Goal: Transaction & Acquisition: Purchase product/service

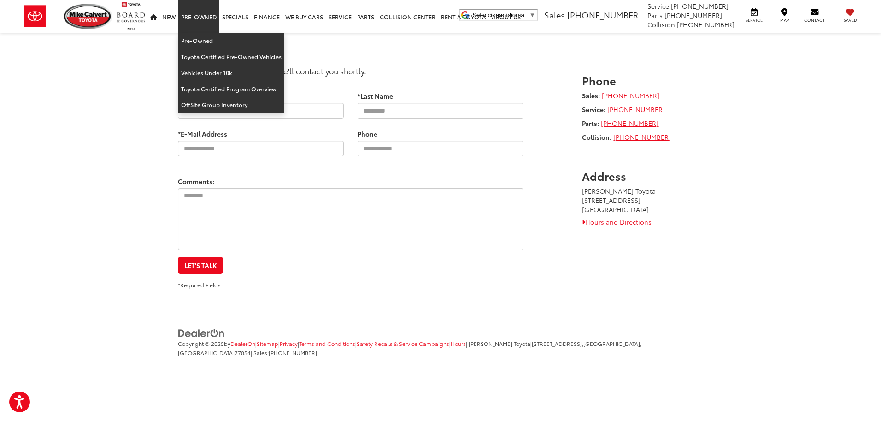
click at [200, 19] on link "Pre-Owned" at bounding box center [198, 16] width 41 height 33
click at [201, 39] on link "Pre-Owned" at bounding box center [231, 41] width 106 height 16
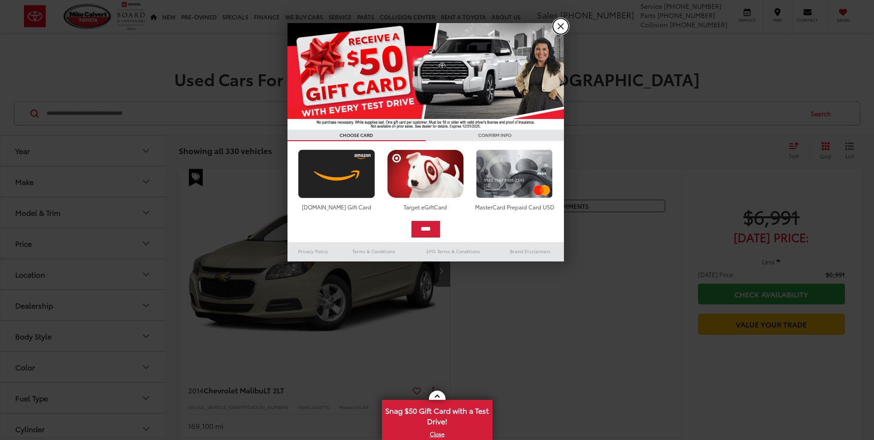
click at [563, 24] on link "X" at bounding box center [561, 26] width 16 height 16
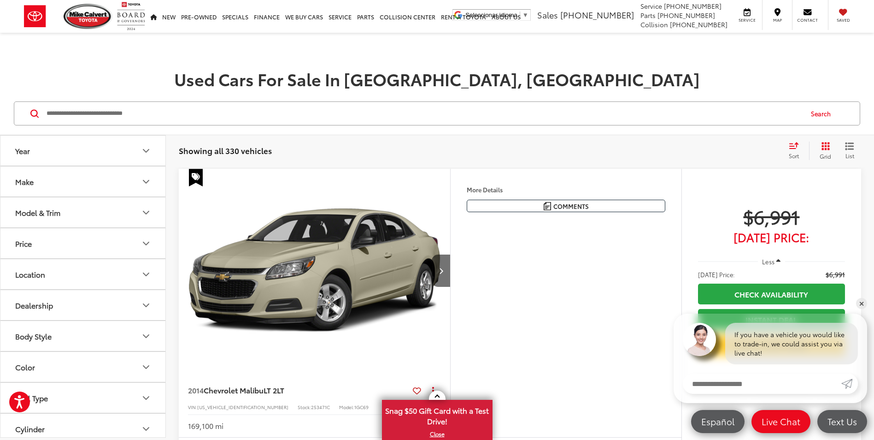
click at [147, 150] on icon "Year" at bounding box center [146, 150] width 11 height 11
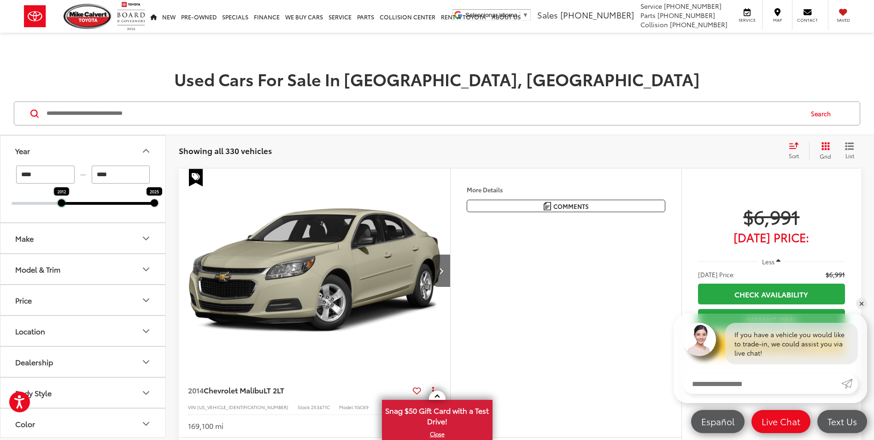
drag, startPoint x: 12, startPoint y: 201, endPoint x: 59, endPoint y: 201, distance: 47.5
click at [59, 201] on div at bounding box center [61, 202] width 7 height 7
drag, startPoint x: 60, startPoint y: 202, endPoint x: 103, endPoint y: 202, distance: 42.9
click at [80, 202] on div at bounding box center [75, 202] width 7 height 7
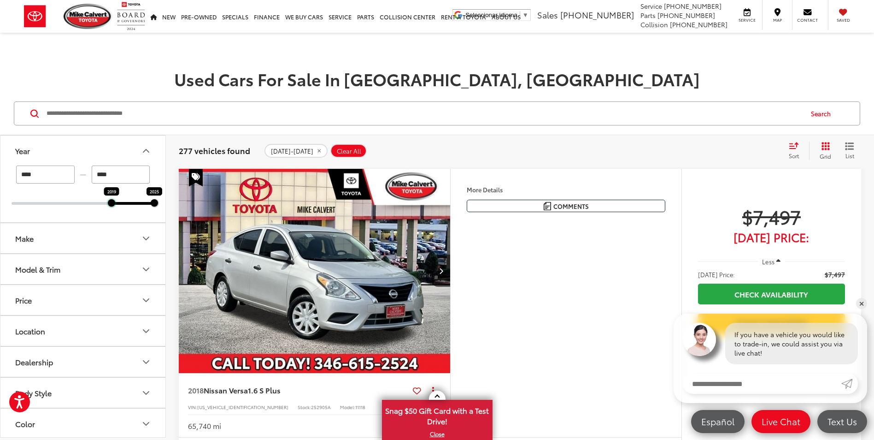
drag, startPoint x: 104, startPoint y: 204, endPoint x: 114, endPoint y: 202, distance: 9.9
click at [114, 202] on div at bounding box center [111, 202] width 7 height 7
type input "****"
click at [119, 234] on button "Make" at bounding box center [83, 238] width 166 height 30
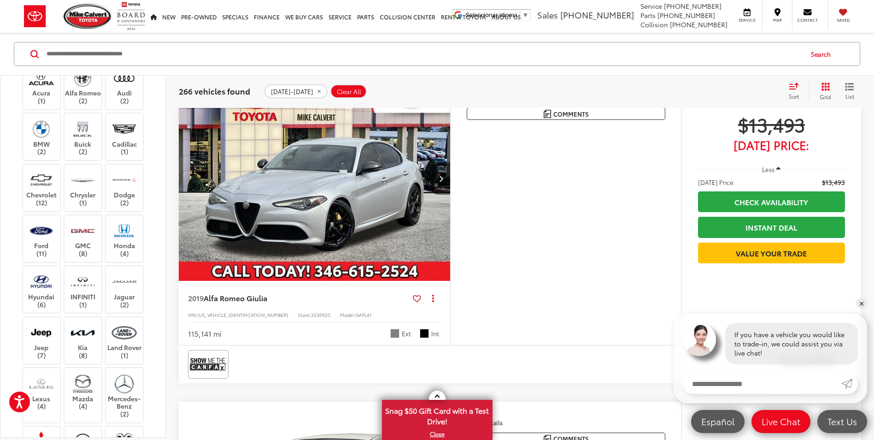
scroll to position [138, 0]
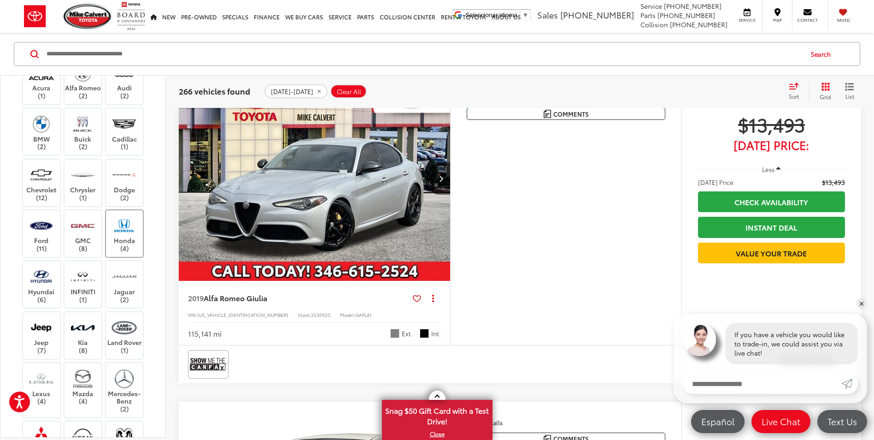
click at [123, 230] on img at bounding box center [124, 226] width 25 height 22
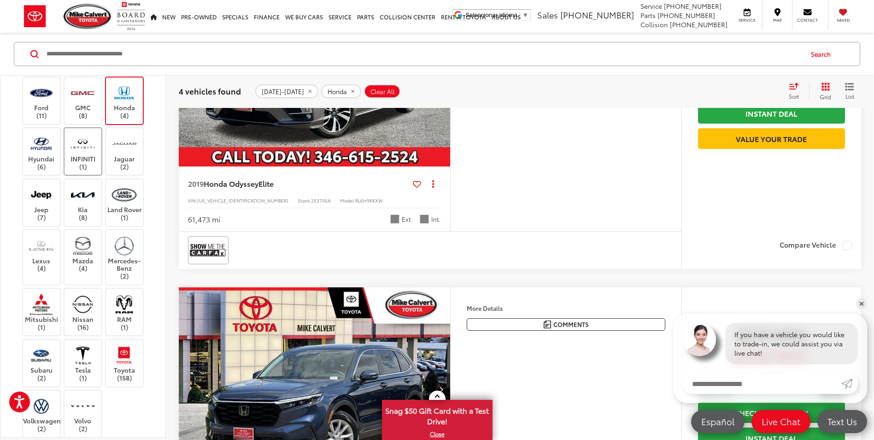
scroll to position [276, 0]
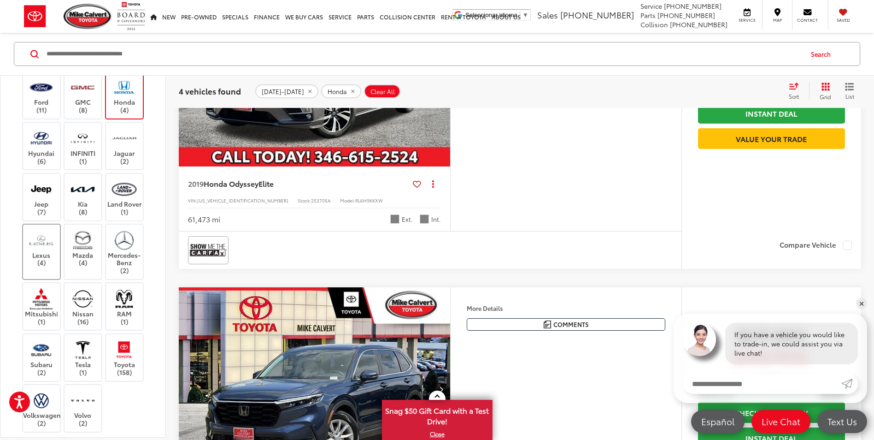
click at [44, 249] on img at bounding box center [41, 240] width 25 height 22
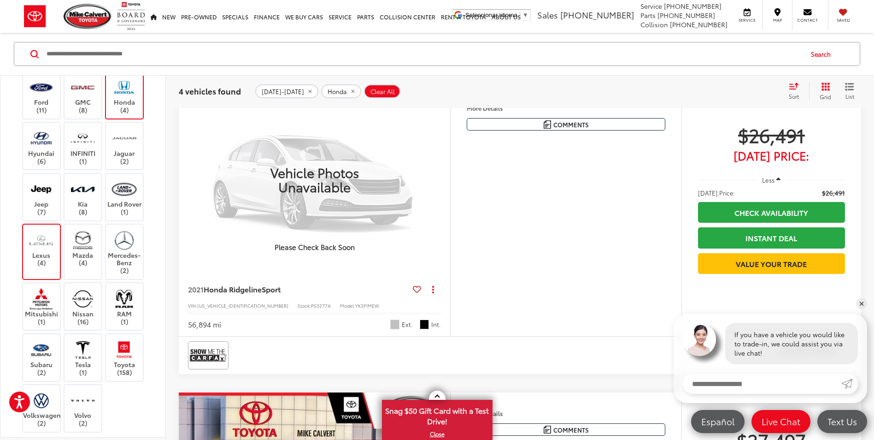
scroll to position [59, 0]
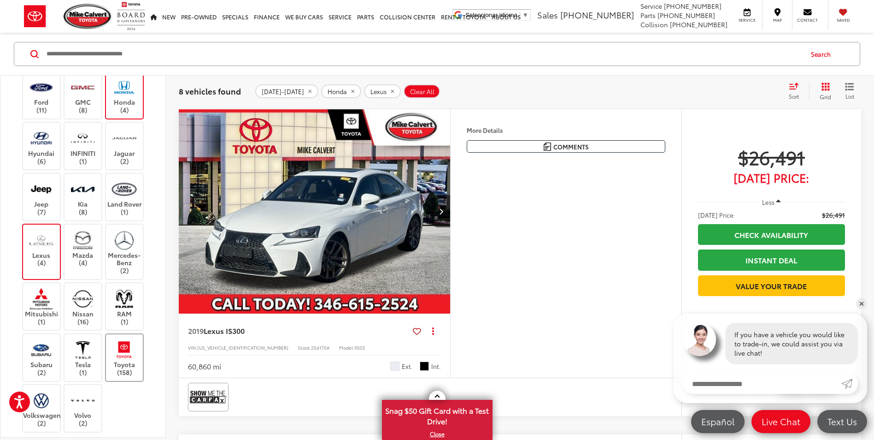
click at [125, 359] on img at bounding box center [124, 350] width 25 height 22
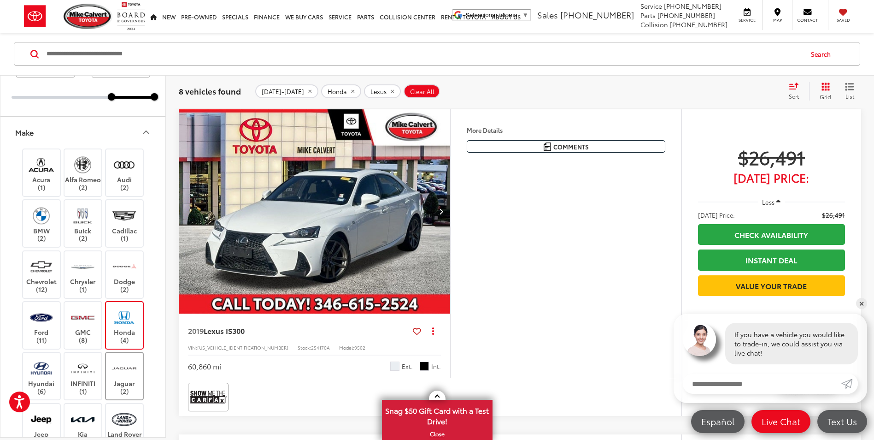
scroll to position [46, 0]
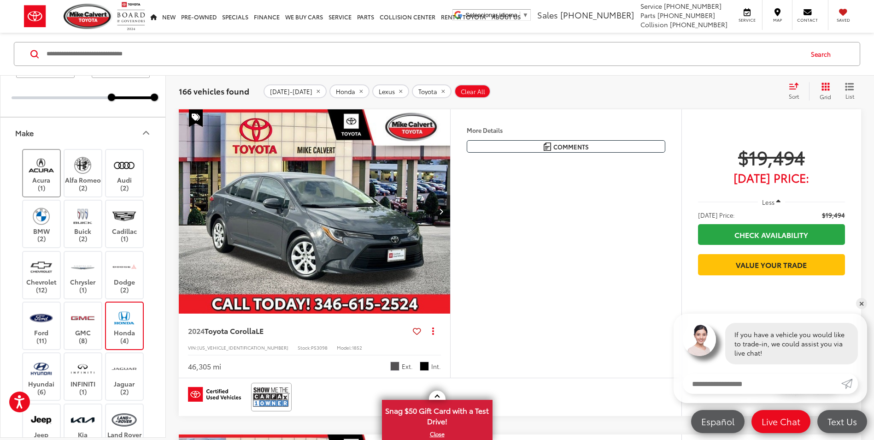
click at [44, 177] on label "Acura (1)" at bounding box center [41, 172] width 37 height 37
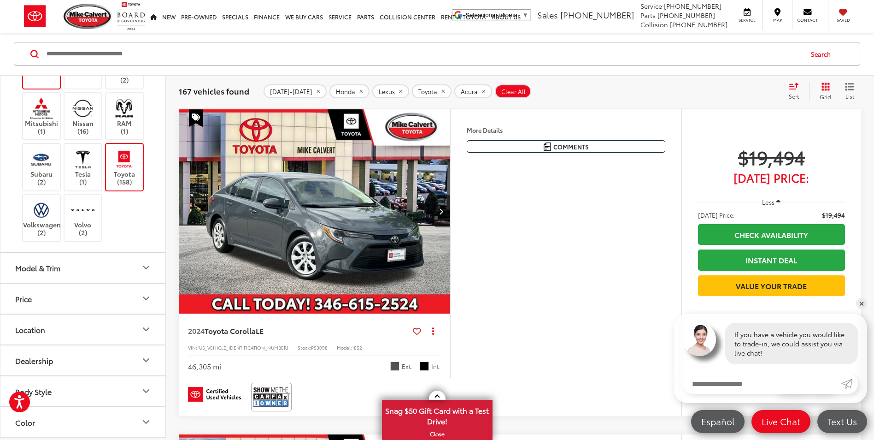
scroll to position [553, 0]
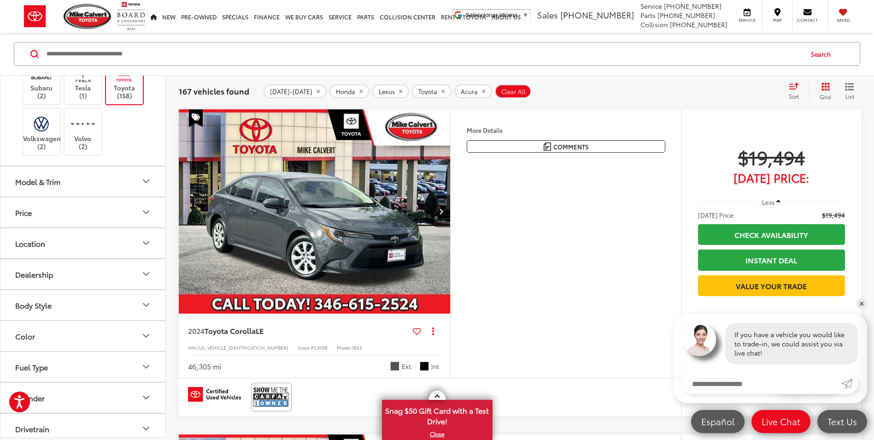
click at [134, 180] on button "Model & Trim" at bounding box center [83, 181] width 166 height 30
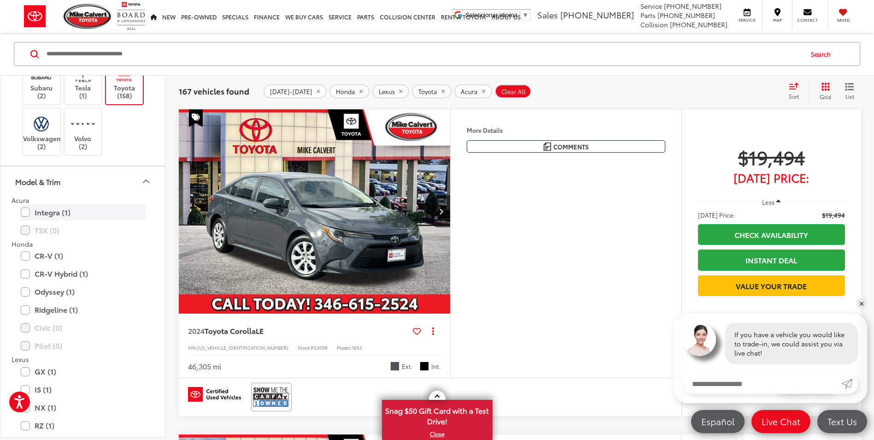
click at [25, 212] on label "Integra (1)" at bounding box center [83, 212] width 124 height 16
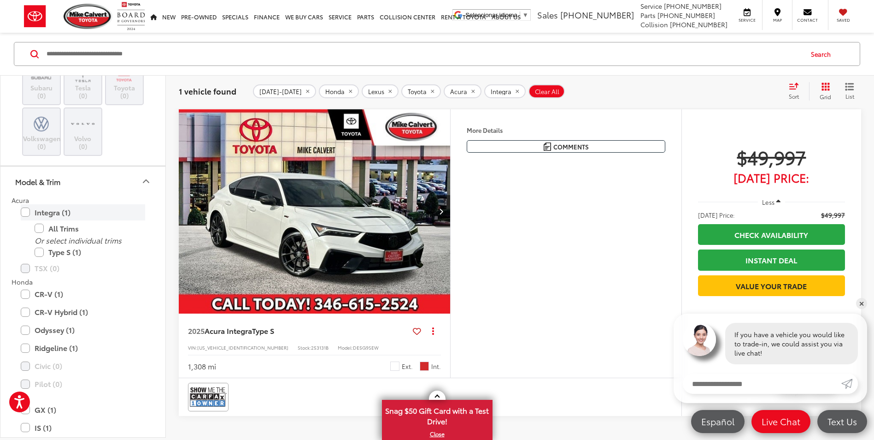
click at [24, 213] on label "Integra (1)" at bounding box center [83, 212] width 124 height 16
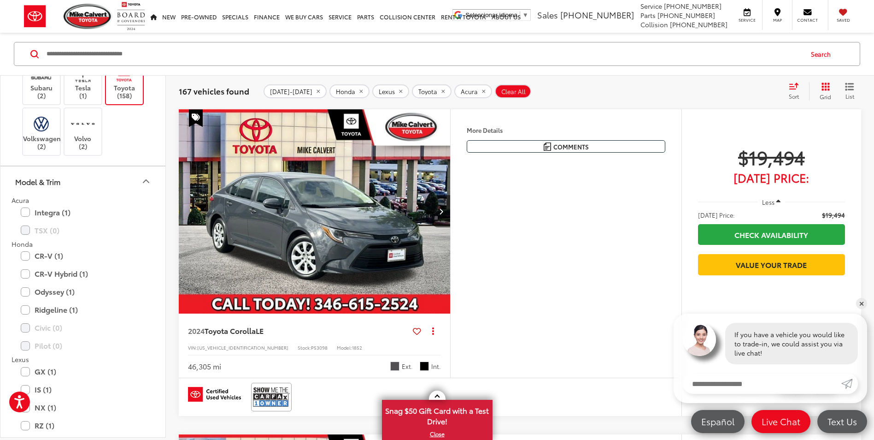
click at [149, 179] on icon "Model & Trim" at bounding box center [146, 181] width 11 height 11
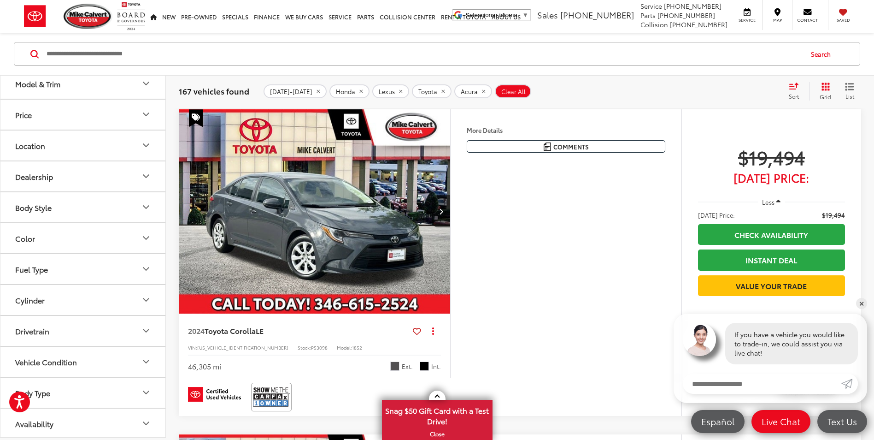
scroll to position [652, 0]
click at [120, 206] on button "Body Style" at bounding box center [83, 205] width 166 height 30
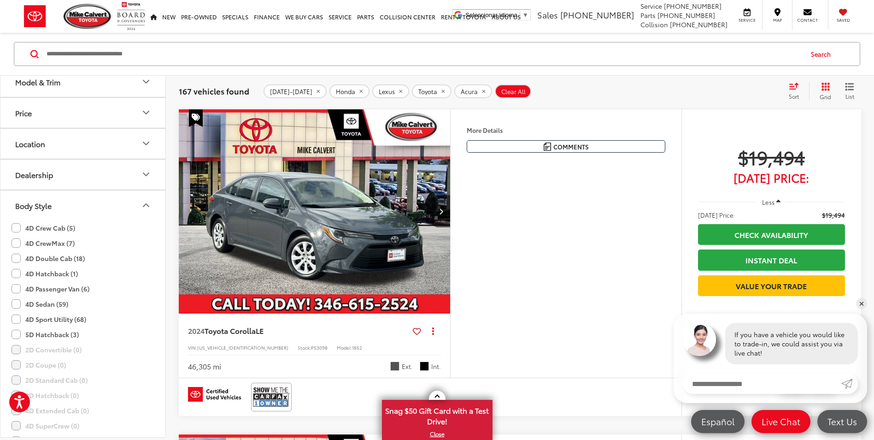
click at [154, 203] on button "Body Style" at bounding box center [83, 205] width 166 height 30
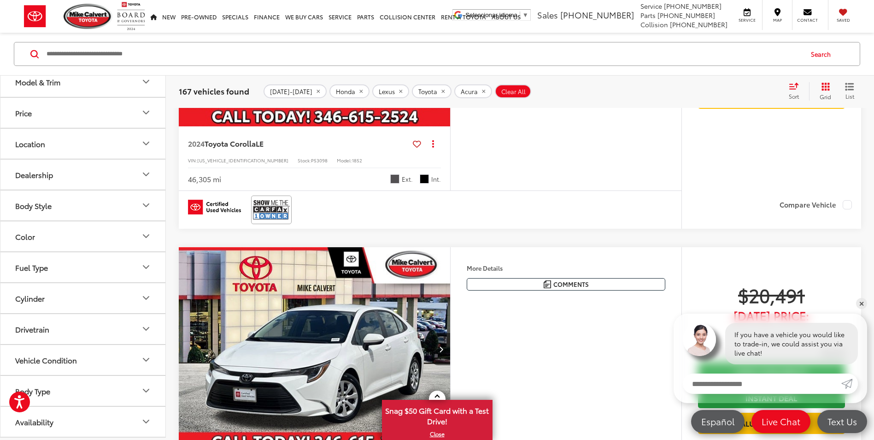
scroll to position [336, 0]
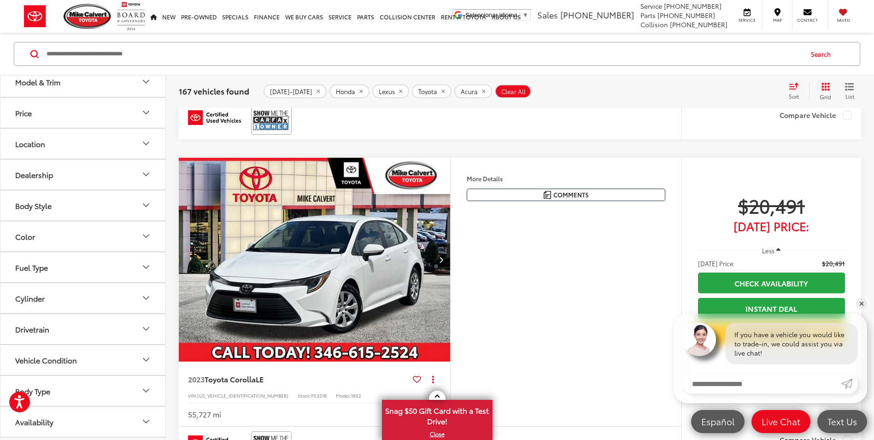
click at [128, 389] on button "Body Type" at bounding box center [83, 391] width 166 height 30
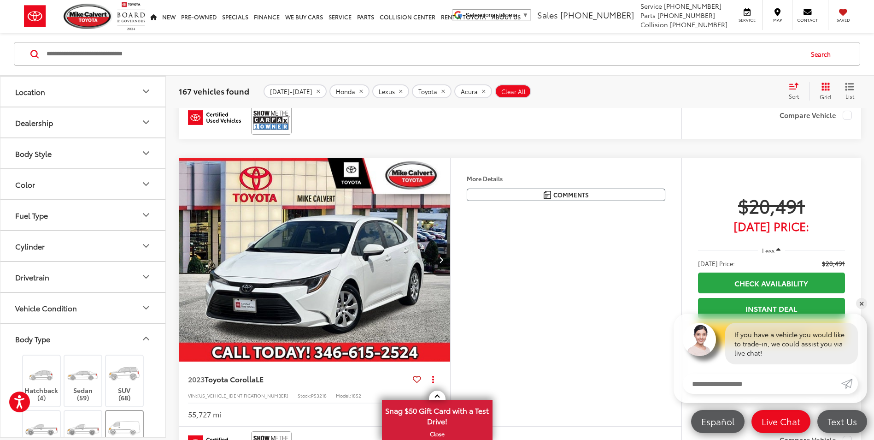
scroll to position [791, 0]
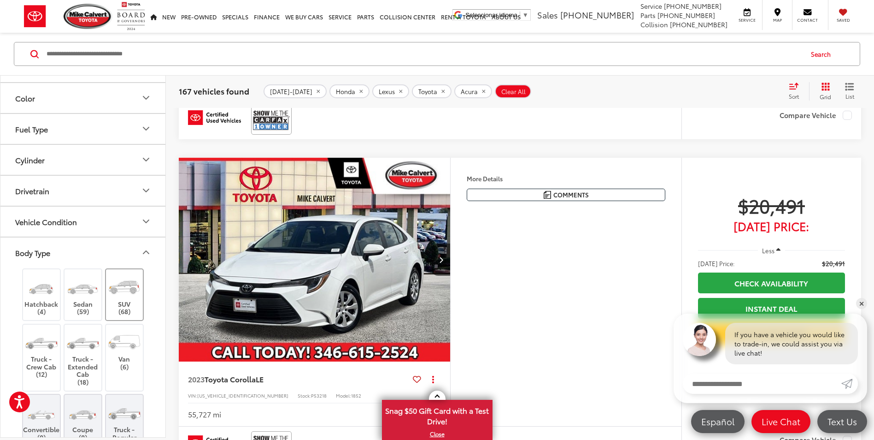
click at [122, 297] on img at bounding box center [124, 287] width 35 height 26
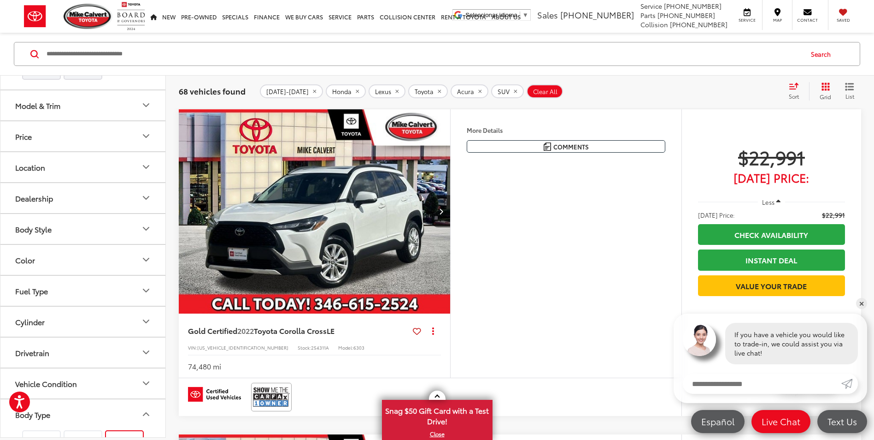
scroll to position [645, 0]
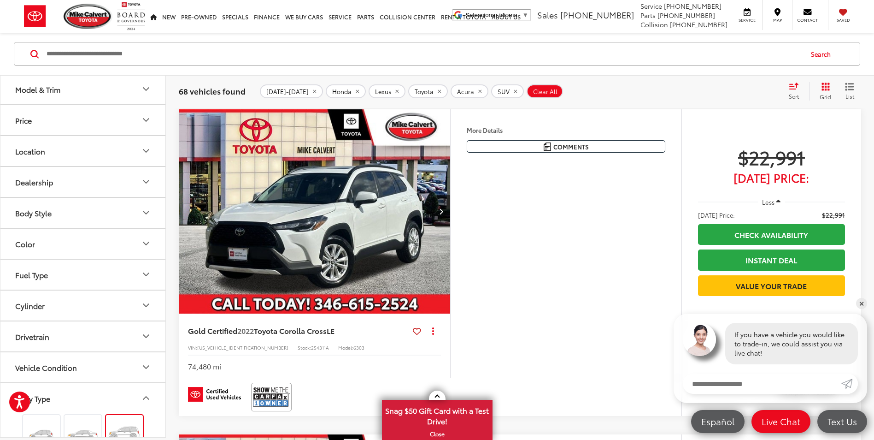
click at [142, 119] on icon "Price" at bounding box center [146, 119] width 11 height 11
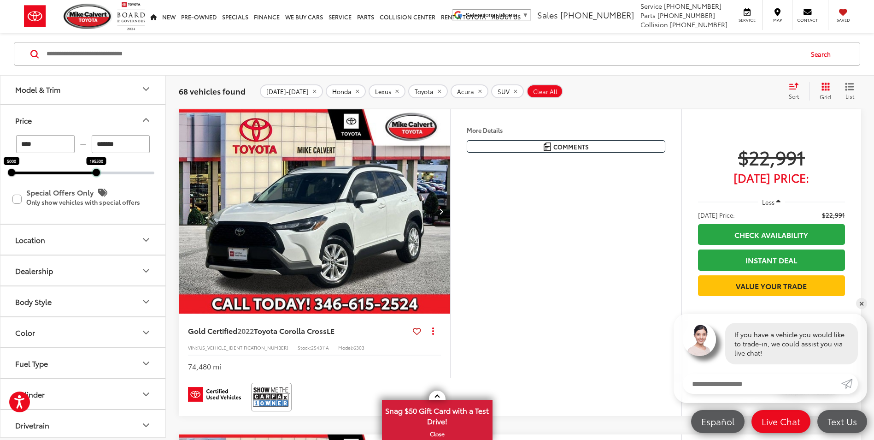
drag, startPoint x: 156, startPoint y: 172, endPoint x: 96, endPoint y: 171, distance: 59.9
click at [96, 172] on div at bounding box center [96, 172] width 7 height 7
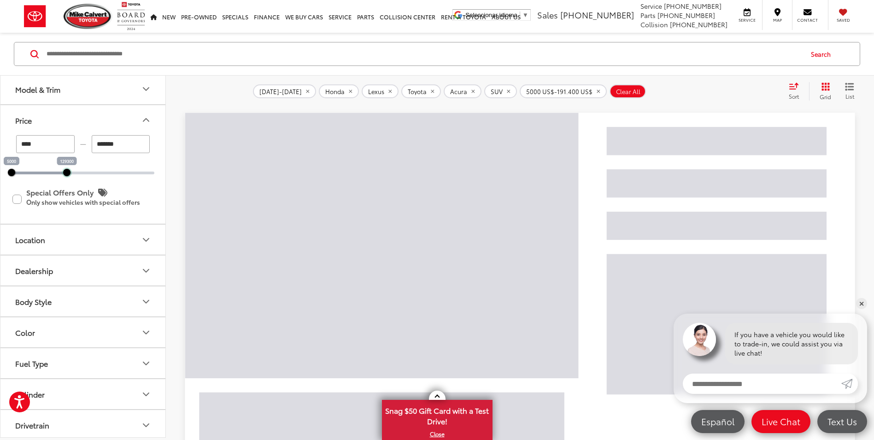
drag, startPoint x: 97, startPoint y: 173, endPoint x: 51, endPoint y: 175, distance: 46.1
click at [63, 176] on div at bounding box center [66, 172] width 7 height 7
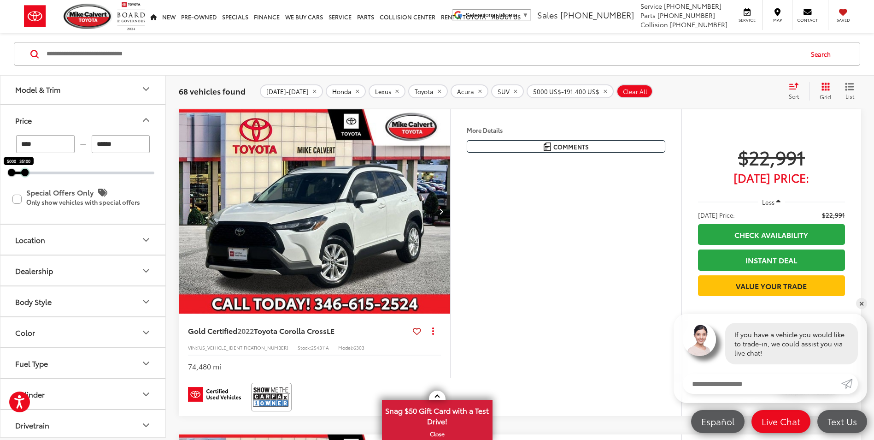
drag, startPoint x: 46, startPoint y: 174, endPoint x: 23, endPoint y: 174, distance: 23.5
click at [23, 174] on div at bounding box center [24, 172] width 7 height 7
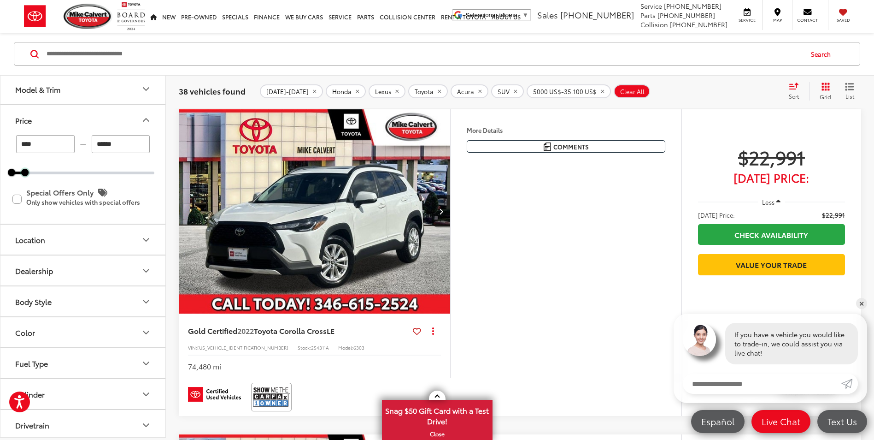
click at [21, 172] on div at bounding box center [24, 172] width 7 height 7
click at [104, 143] on input "******" at bounding box center [121, 144] width 59 height 18
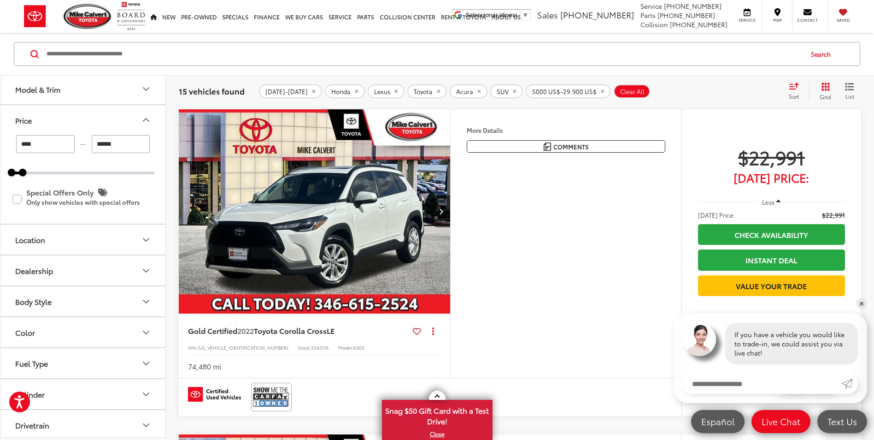
click at [103, 144] on input "******" at bounding box center [121, 144] width 59 height 18
click at [109, 142] on input "******" at bounding box center [121, 144] width 59 height 18
type input "*******"
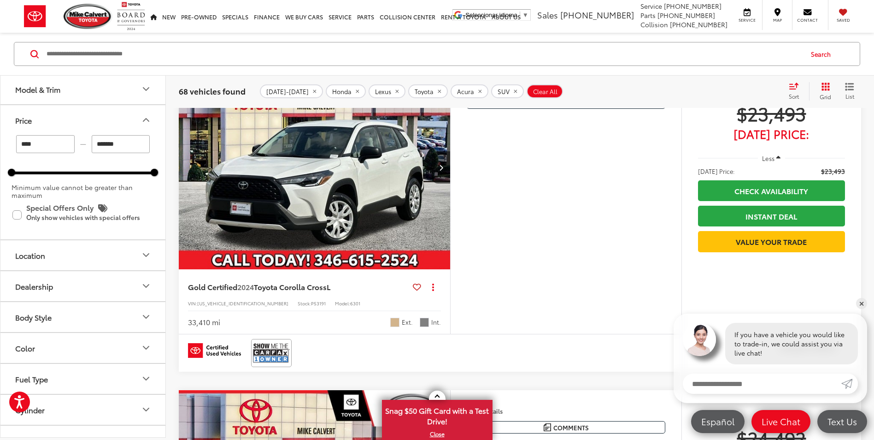
scroll to position [382, 0]
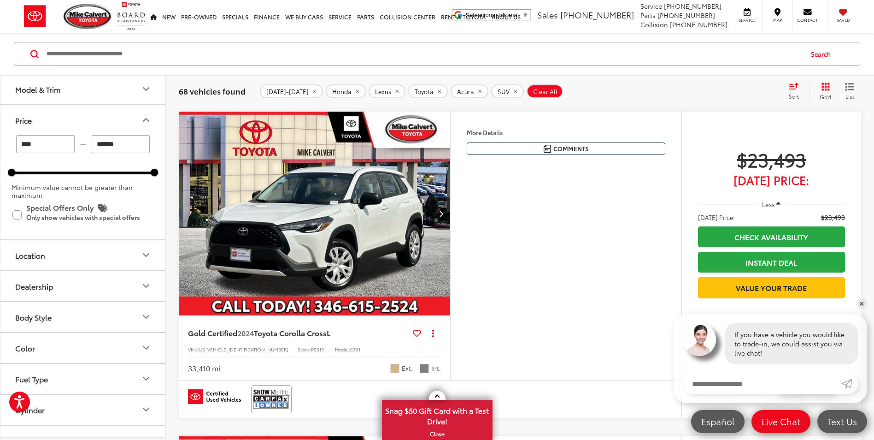
click at [441, 212] on icon "Next image" at bounding box center [441, 213] width 4 height 6
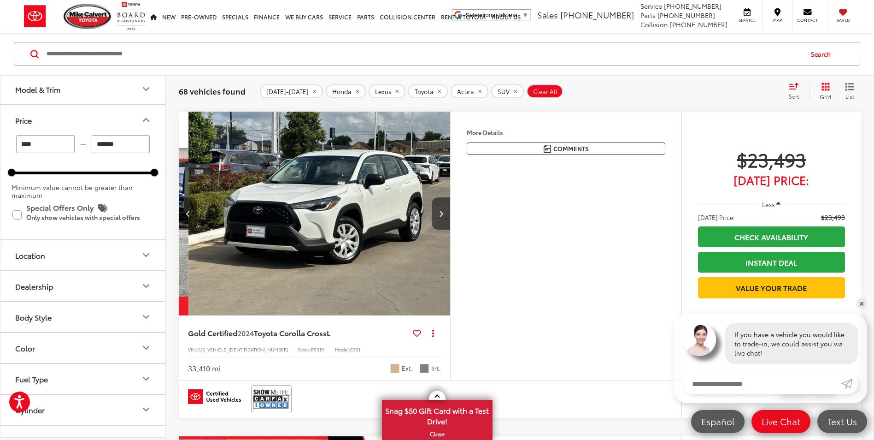
scroll to position [0, 273]
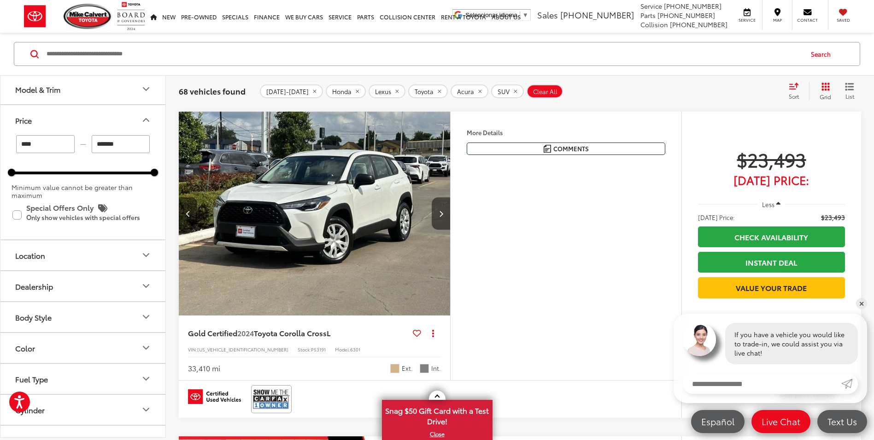
click at [441, 212] on icon "Next image" at bounding box center [441, 213] width 4 height 6
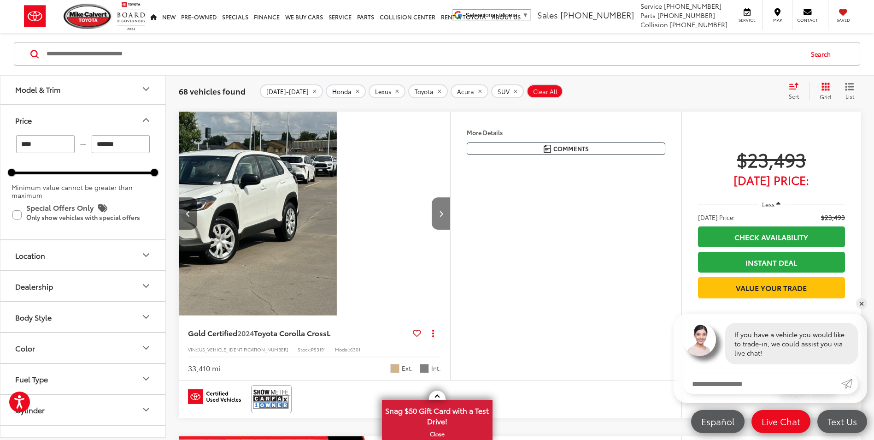
scroll to position [0, 546]
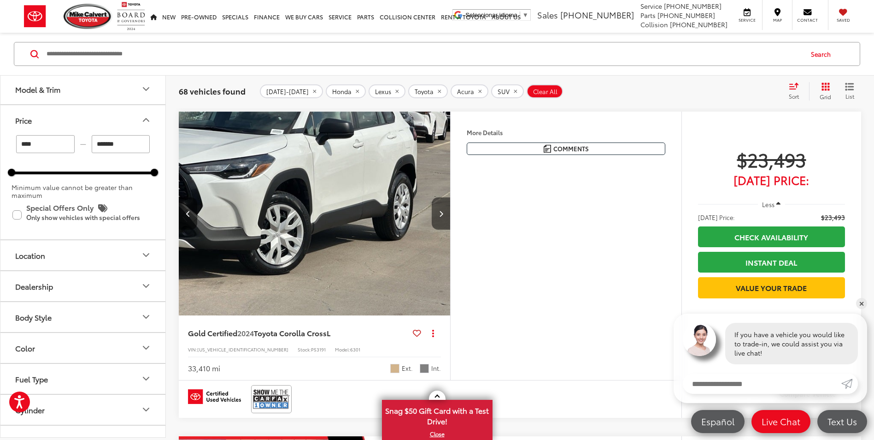
click at [441, 212] on icon "Next image" at bounding box center [441, 213] width 4 height 6
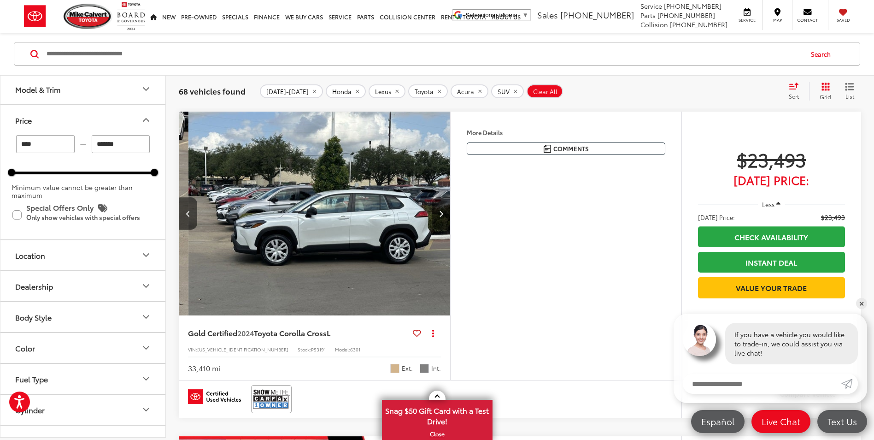
scroll to position [0, 818]
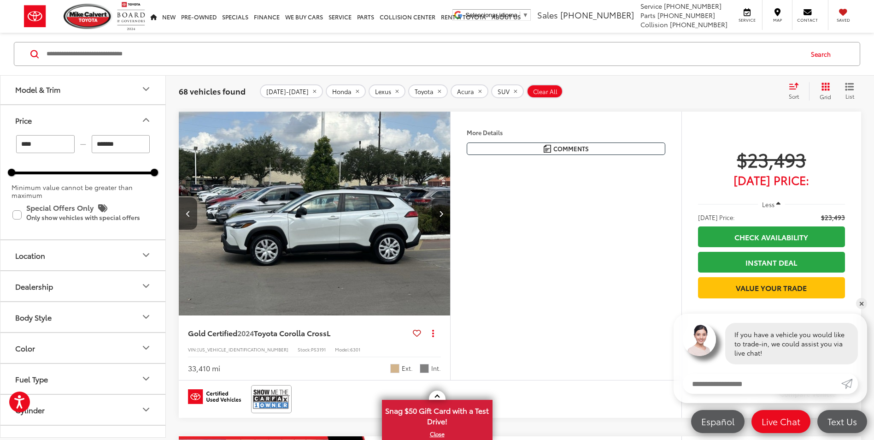
click at [441, 212] on icon "Next image" at bounding box center [441, 213] width 4 height 6
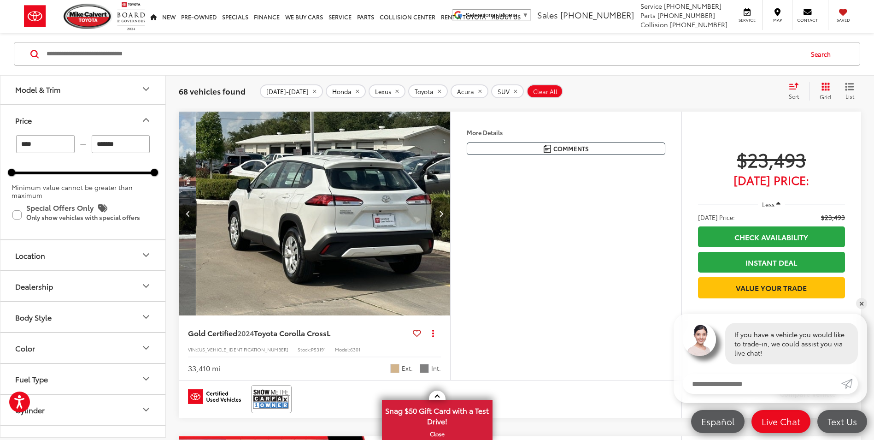
scroll to position [0, 1091]
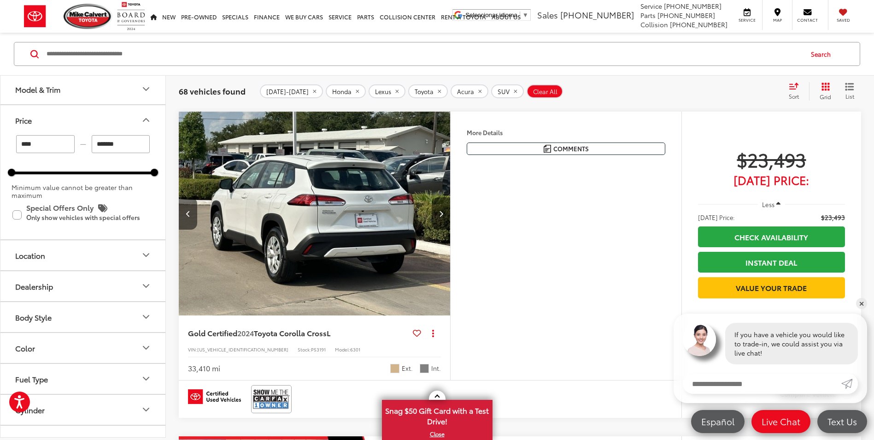
click at [441, 212] on icon "Next image" at bounding box center [441, 213] width 4 height 6
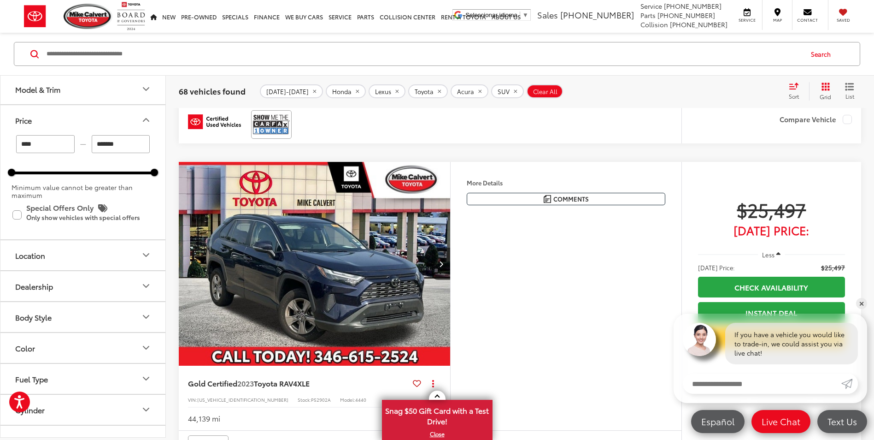
scroll to position [1027, 0]
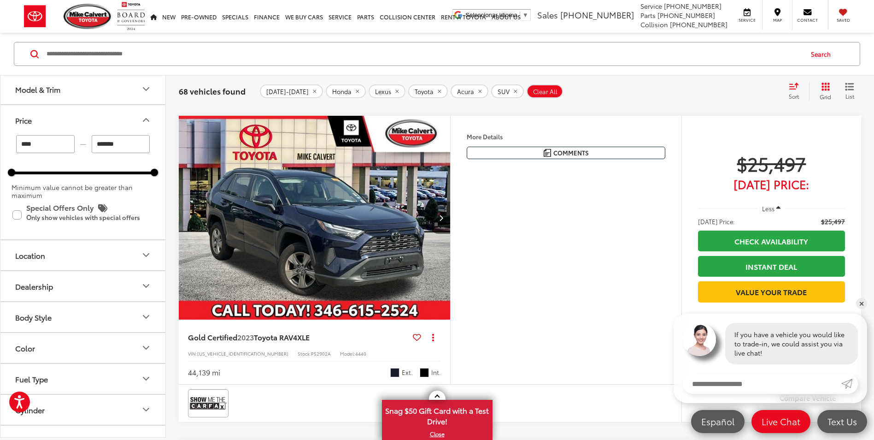
click at [440, 217] on icon "Next image" at bounding box center [441, 217] width 4 height 6
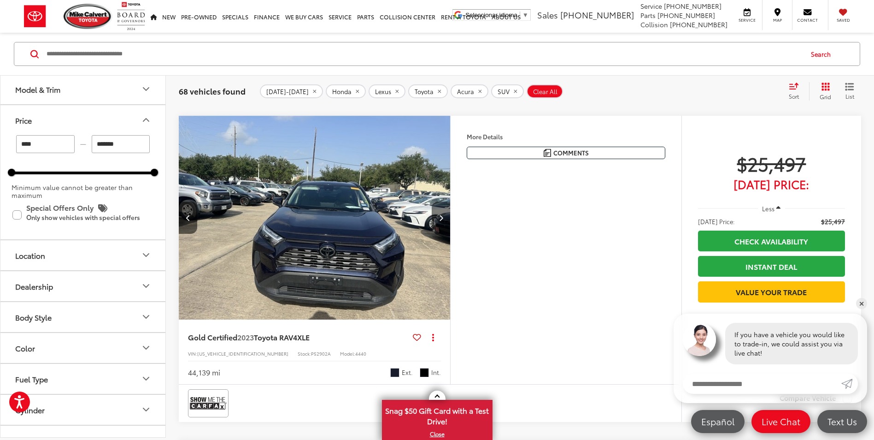
click at [440, 217] on icon "Next image" at bounding box center [441, 217] width 4 height 6
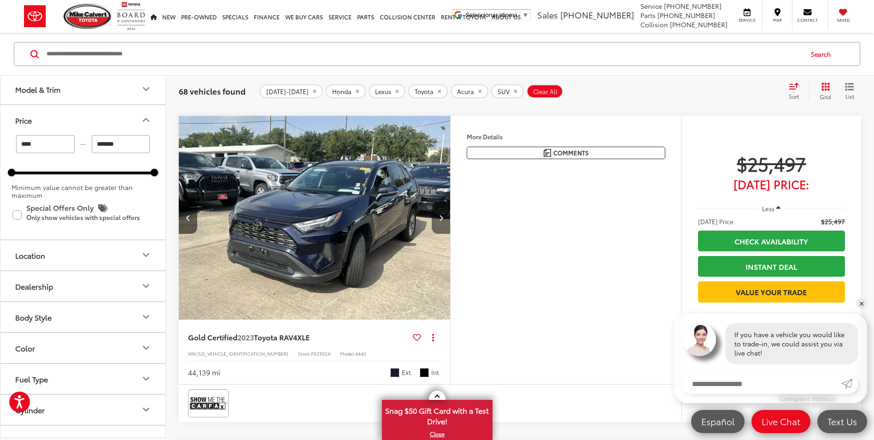
click at [440, 217] on icon "Next image" at bounding box center [441, 217] width 4 height 6
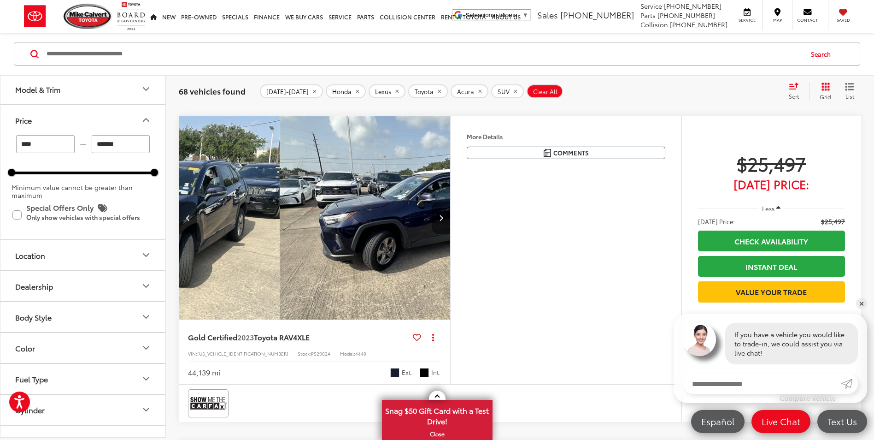
scroll to position [0, 818]
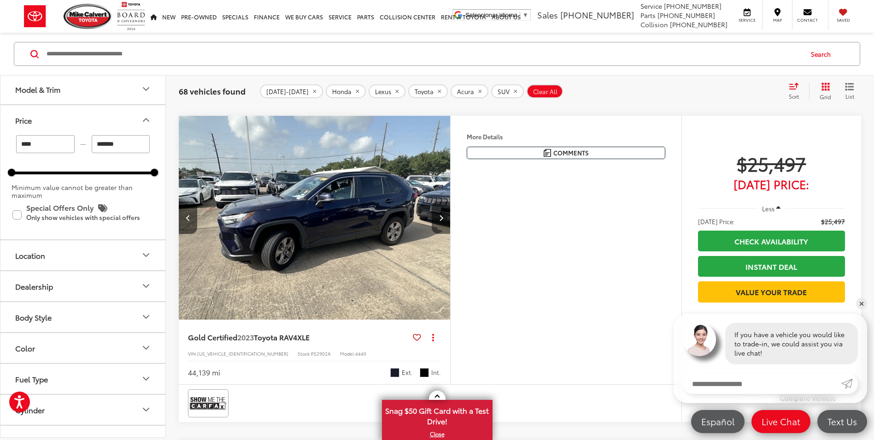
click at [440, 217] on icon "Next image" at bounding box center [441, 217] width 4 height 6
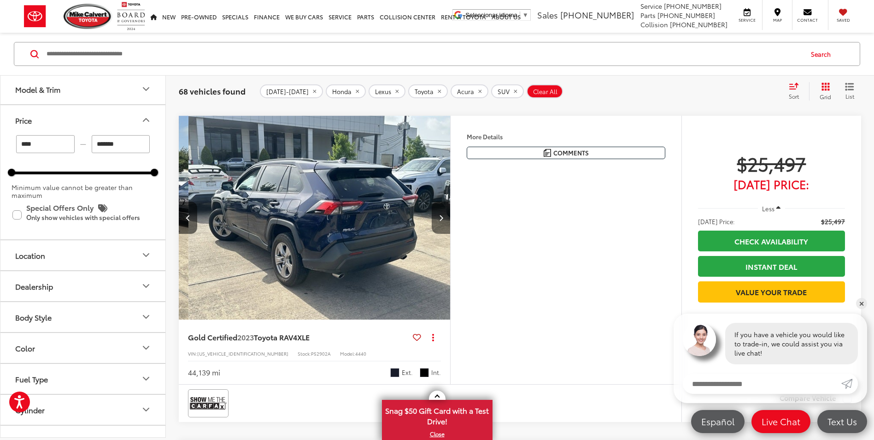
scroll to position [0, 1091]
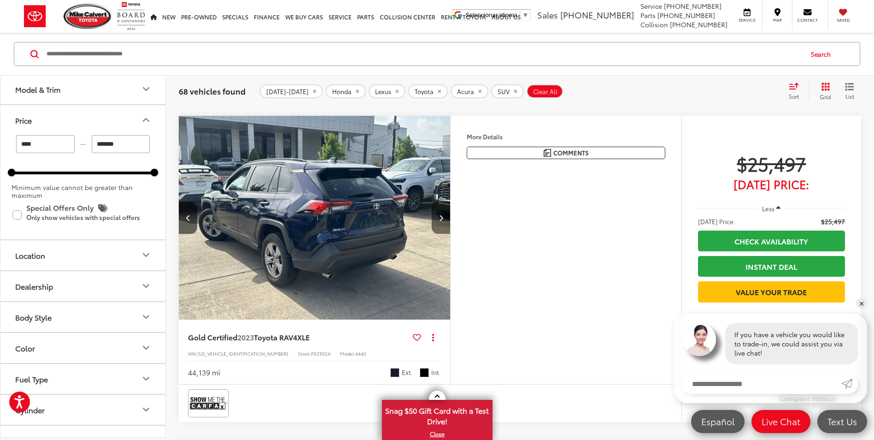
click at [440, 217] on icon "Next image" at bounding box center [441, 217] width 4 height 6
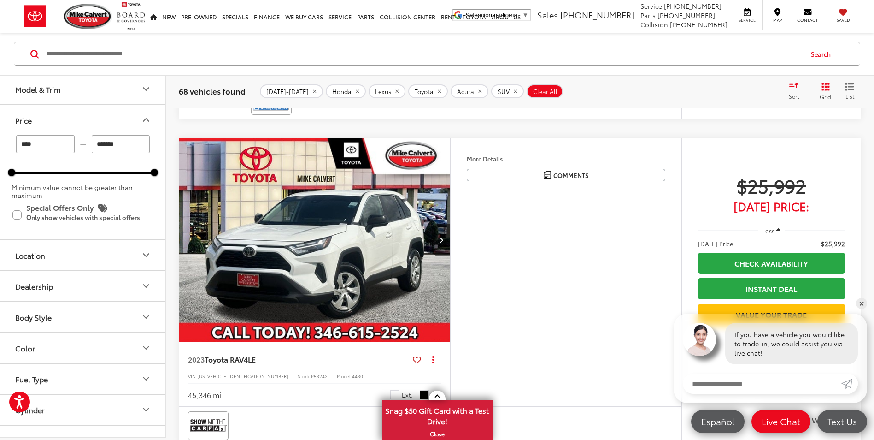
scroll to position [1995, 0]
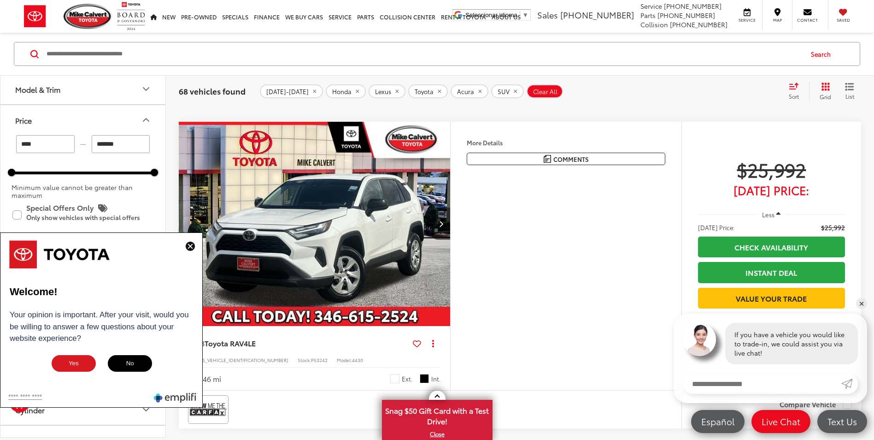
click at [440, 225] on icon "Next image" at bounding box center [441, 223] width 4 height 6
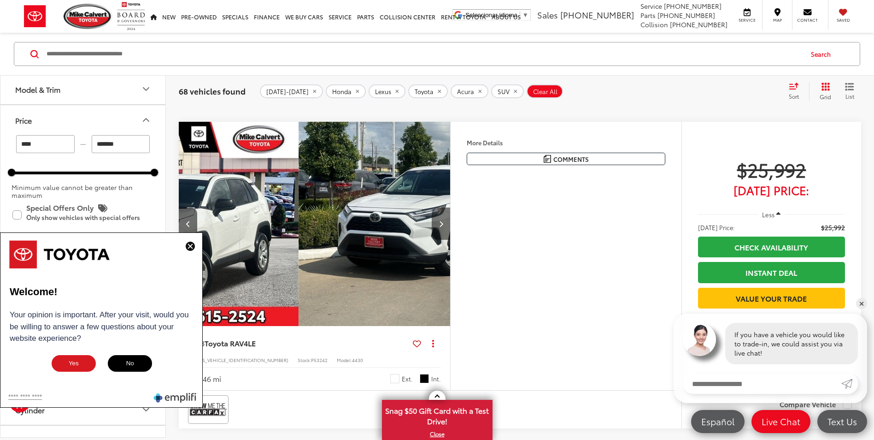
scroll to position [0, 273]
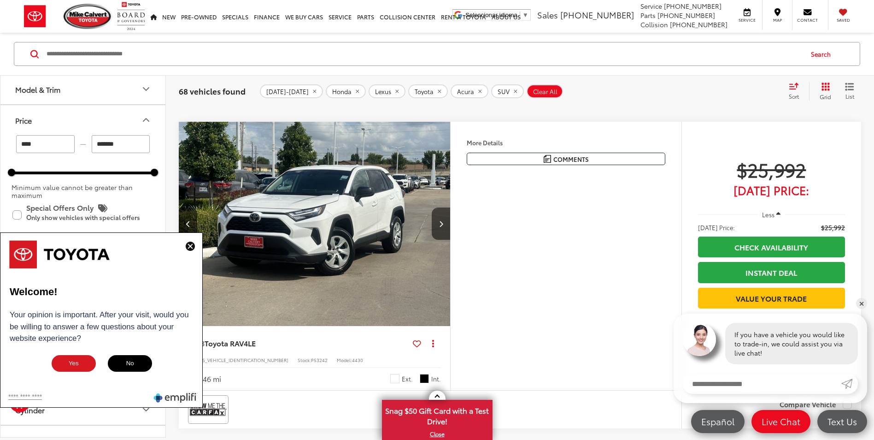
click at [515, 303] on div "Features Bluetooth® Keyless Entry Wi-Fi Hotspot Automatic High Beams Emergency …" at bounding box center [565, 256] width 231 height 268
click at [188, 245] on img at bounding box center [190, 245] width 9 height 9
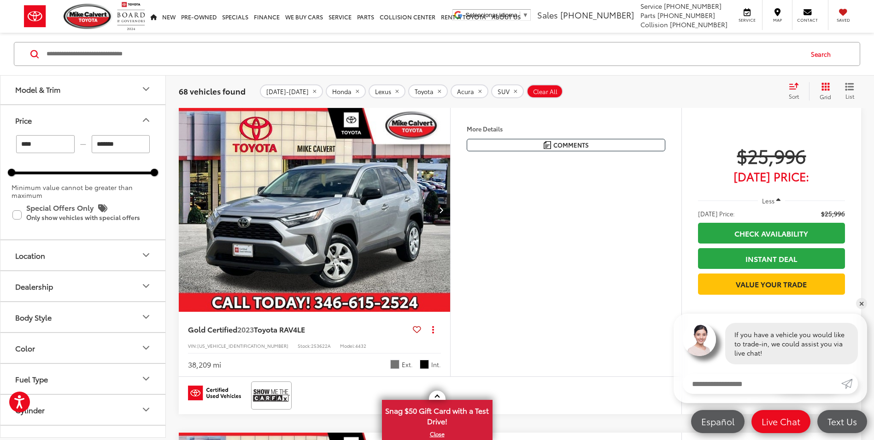
scroll to position [2317, 0]
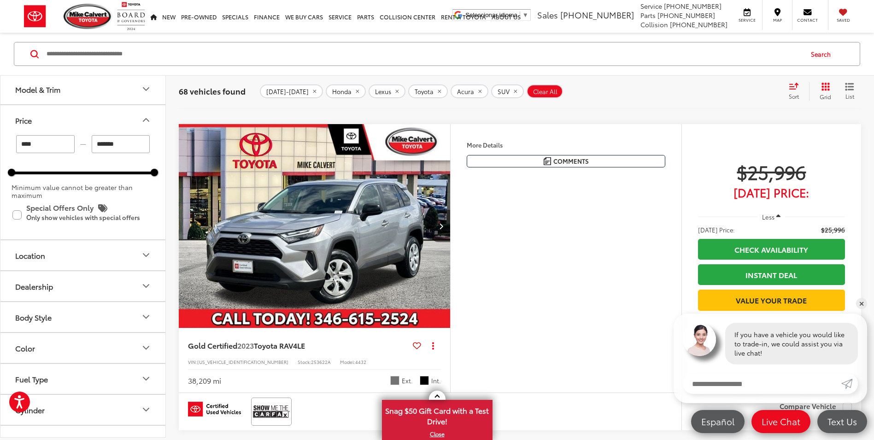
click at [441, 227] on icon "Next image" at bounding box center [441, 226] width 4 height 6
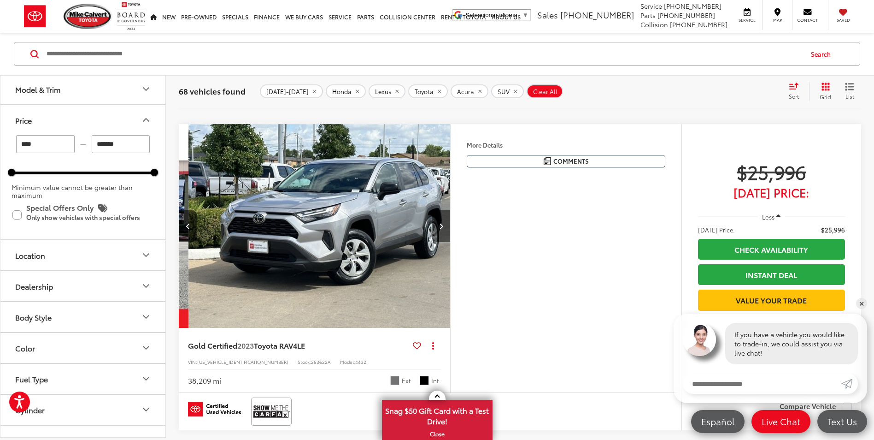
scroll to position [0, 273]
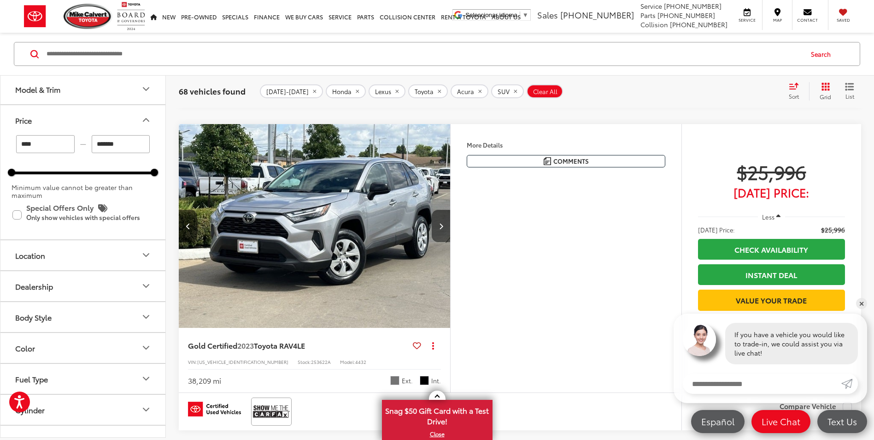
click at [441, 227] on icon "Next image" at bounding box center [441, 226] width 4 height 6
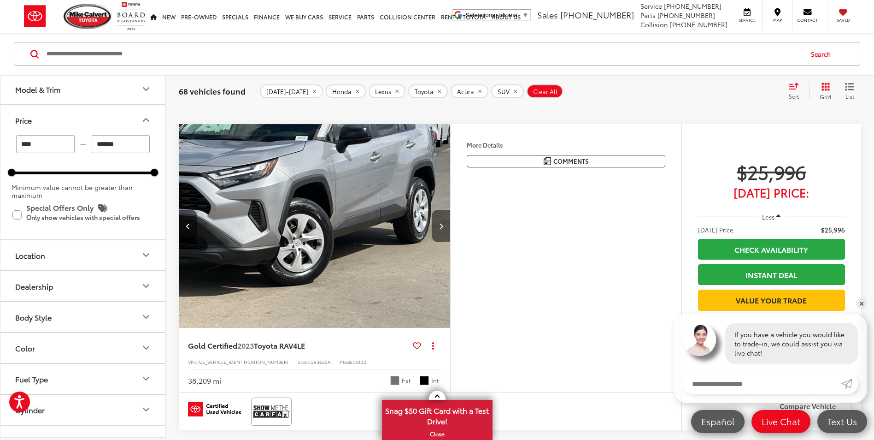
click at [441, 227] on icon "Next image" at bounding box center [441, 226] width 4 height 6
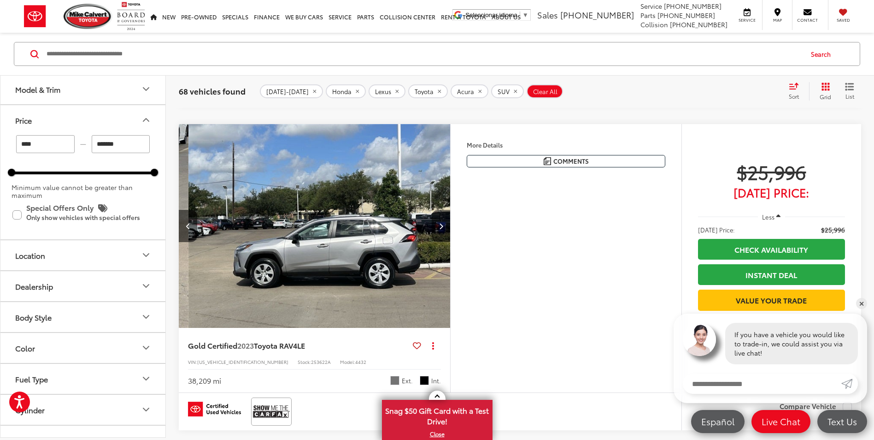
scroll to position [0, 818]
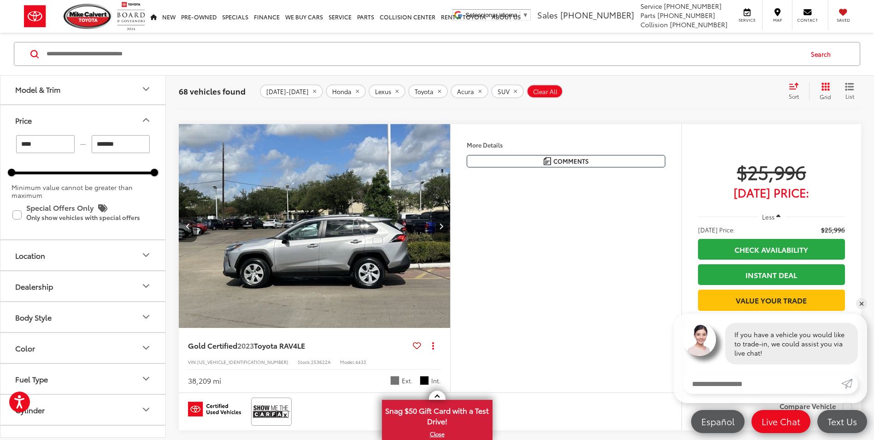
click at [443, 229] on button "Next image" at bounding box center [441, 226] width 18 height 32
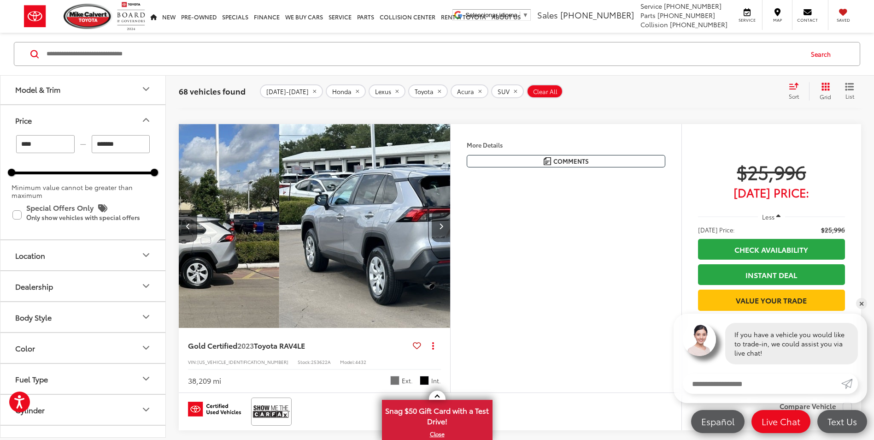
scroll to position [0, 1091]
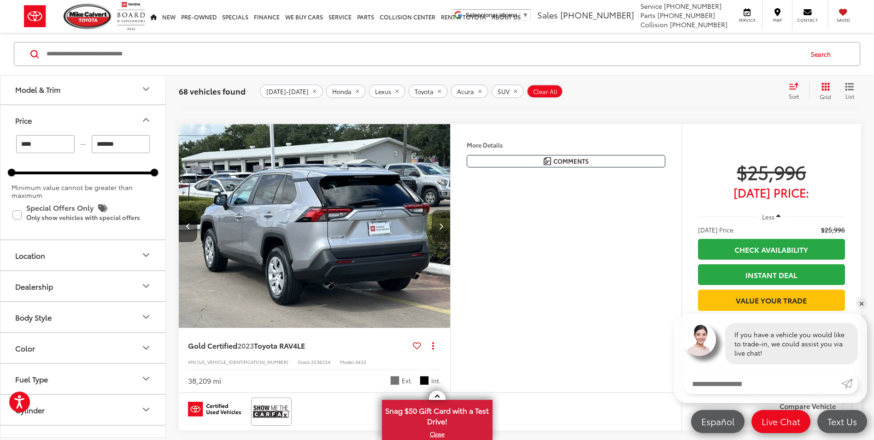
click at [443, 224] on button "Next image" at bounding box center [441, 226] width 18 height 32
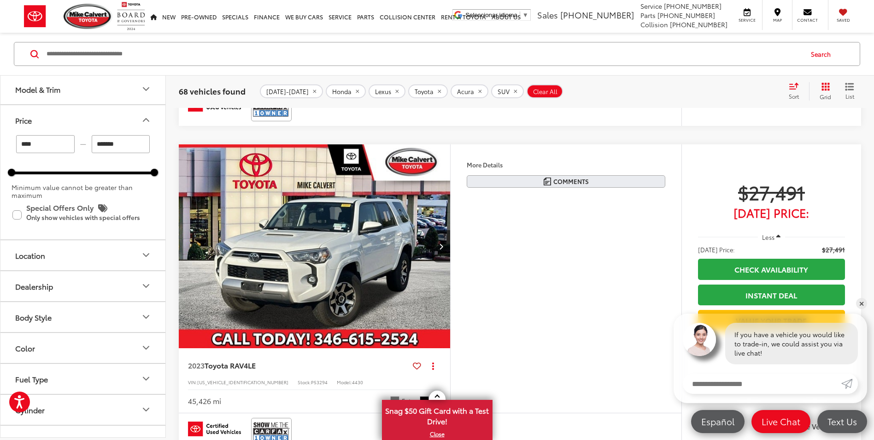
scroll to position [2962, 0]
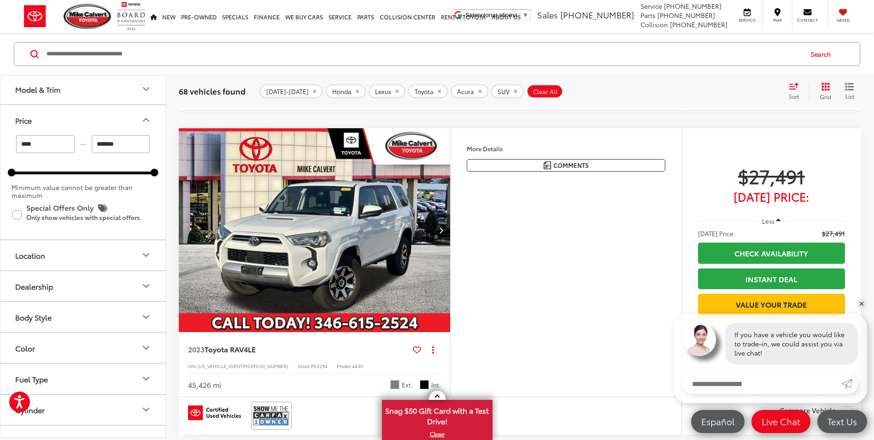
click at [441, 229] on icon "Next image" at bounding box center [441, 230] width 4 height 6
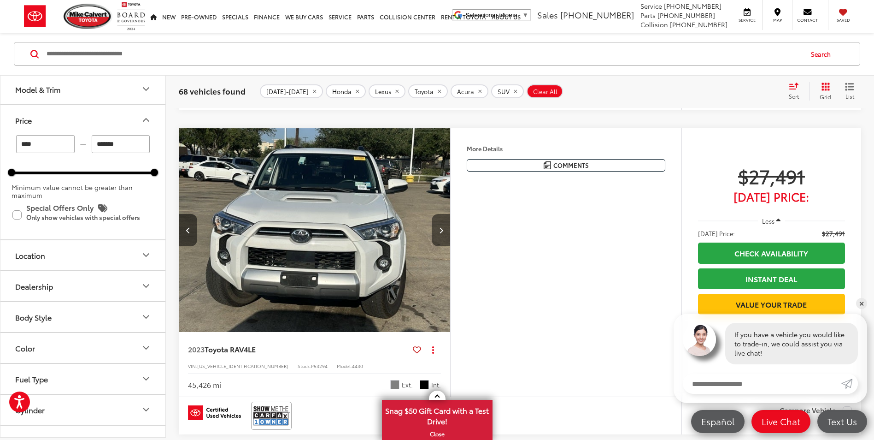
click at [441, 230] on icon "Next image" at bounding box center [441, 230] width 4 height 6
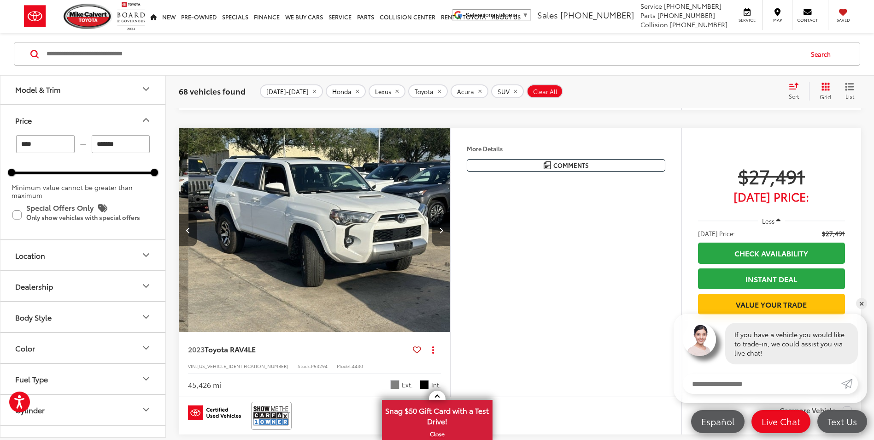
scroll to position [0, 546]
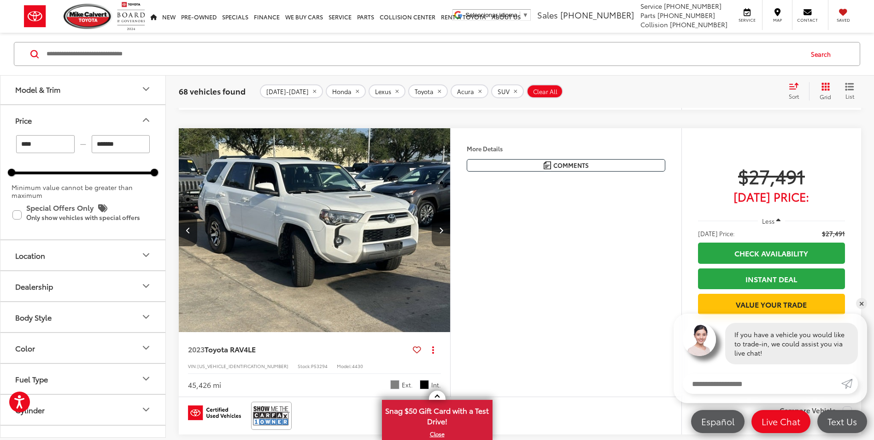
click at [441, 230] on icon "Next image" at bounding box center [441, 230] width 4 height 6
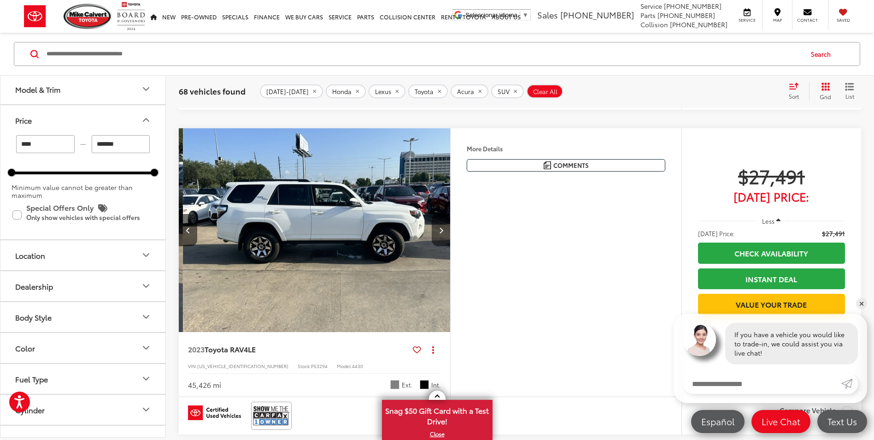
scroll to position [0, 818]
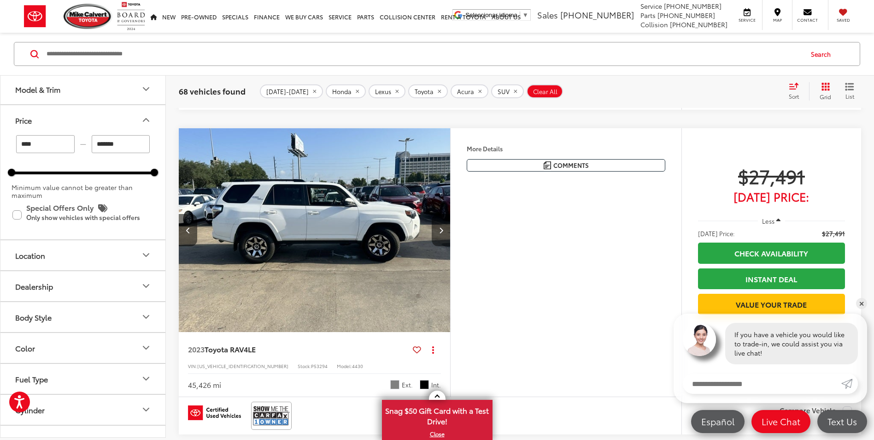
click at [441, 230] on icon "Next image" at bounding box center [441, 230] width 4 height 6
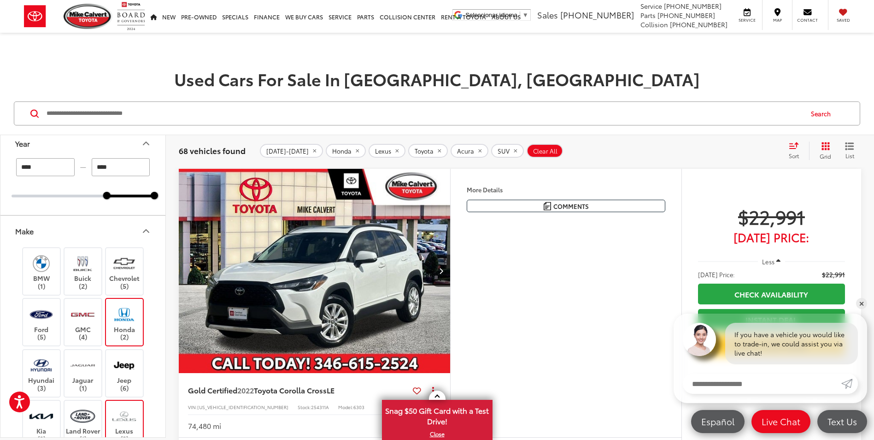
scroll to position [0, 0]
